Goal: Task Accomplishment & Management: Use online tool/utility

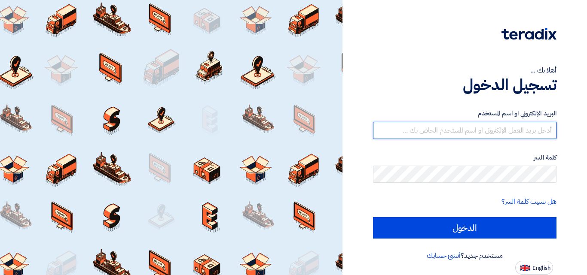
type input "[EMAIL_ADDRESS][DOMAIN_NAME]"
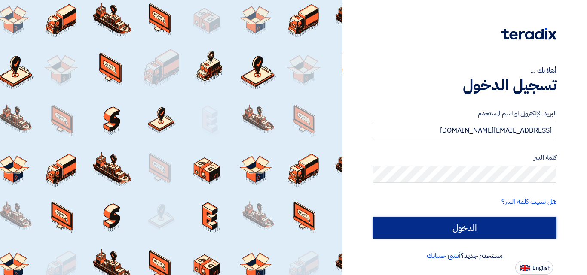
drag, startPoint x: 0, startPoint y: 0, endPoint x: 456, endPoint y: 233, distance: 512.2
click at [456, 233] on input "الدخول" at bounding box center [464, 227] width 183 height 21
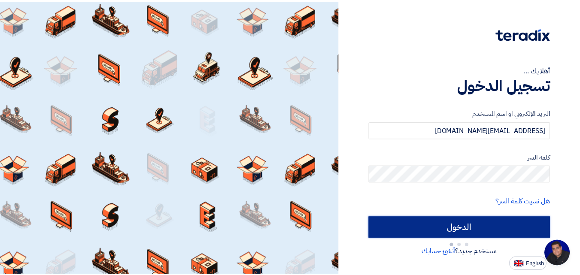
scroll to position [155, 0]
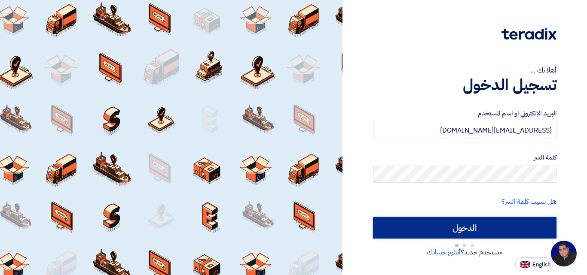
type input "Sign in"
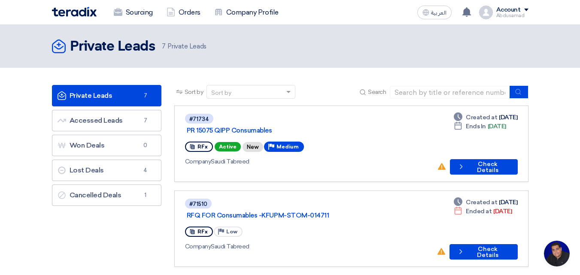
click at [278, 140] on app-show-project-priority "Priority Medium" at bounding box center [284, 147] width 41 height 14
click at [280, 144] on span "Medium" at bounding box center [288, 147] width 22 height 6
click at [474, 159] on button "Check details Check Details" at bounding box center [484, 166] width 68 height 15
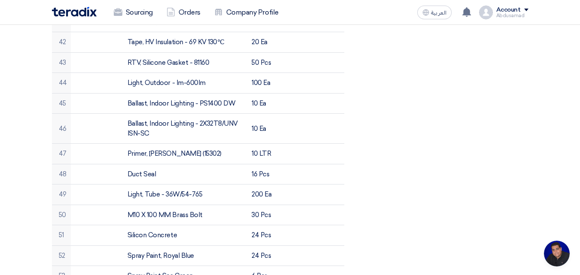
scroll to position [1203, 0]
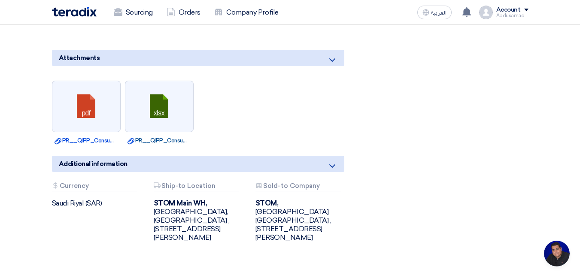
scroll to position [1755, 0]
